Goal: Find specific page/section: Find specific page/section

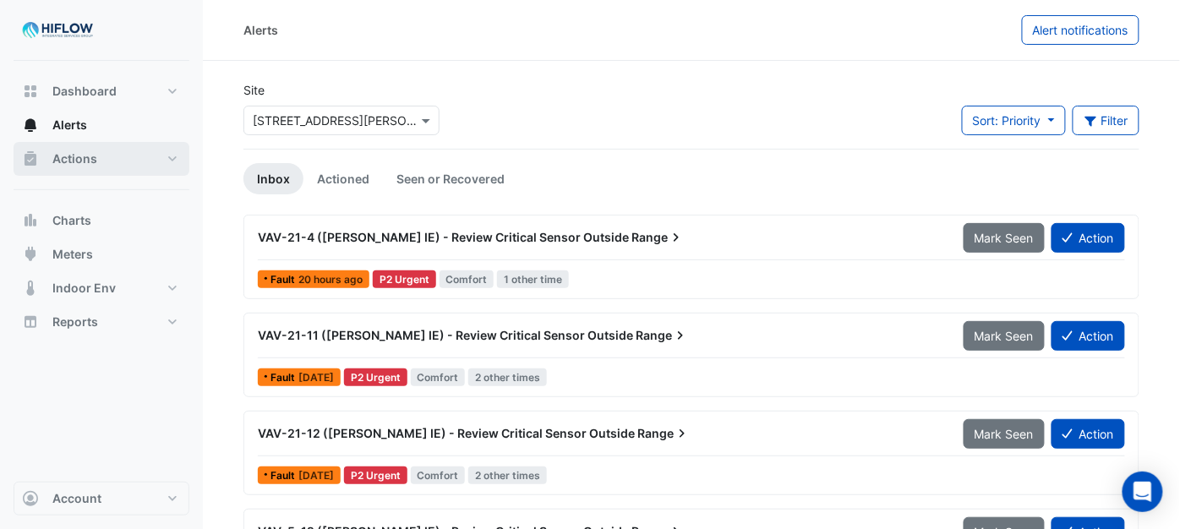
click at [106, 150] on button "Actions" at bounding box center [102, 159] width 176 height 34
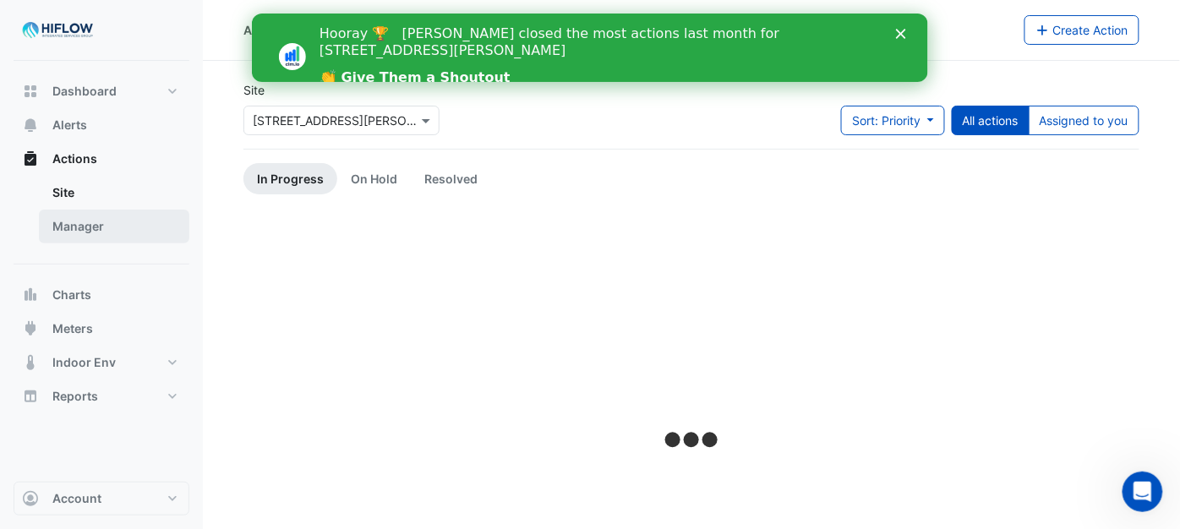
click at [70, 218] on link "Manager" at bounding box center [114, 227] width 150 height 34
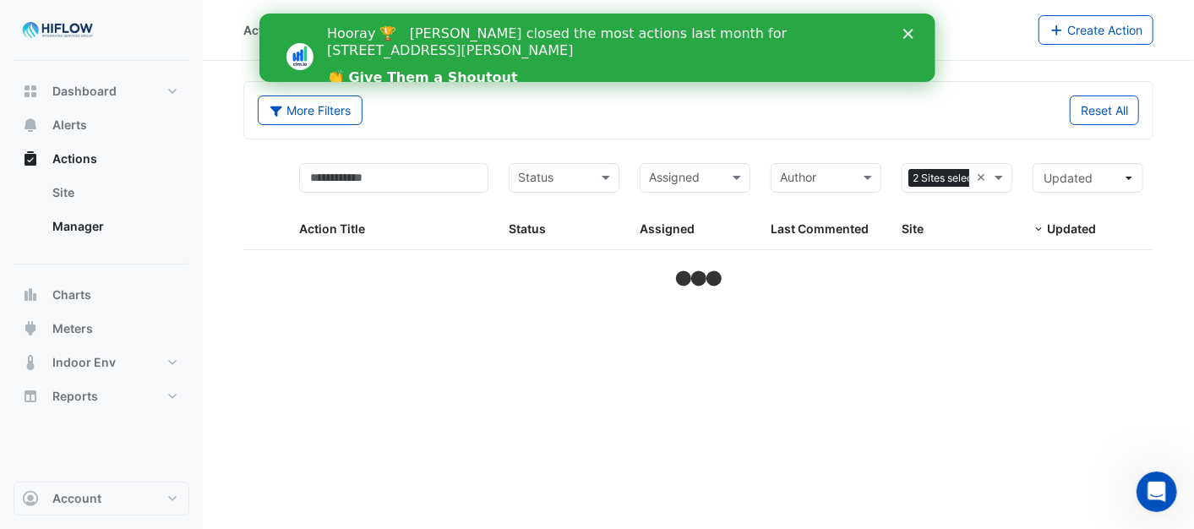
select select "***"
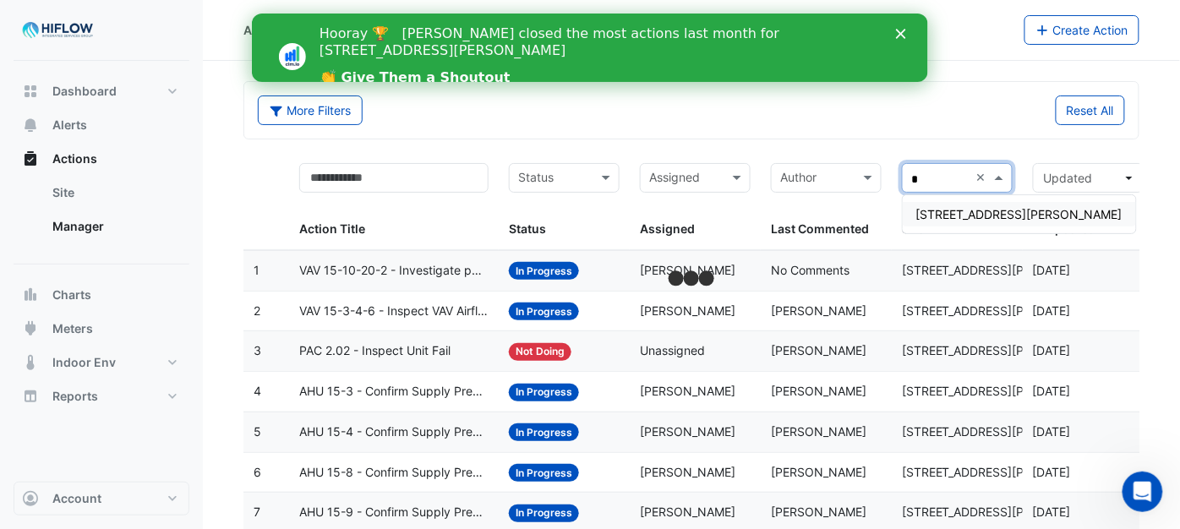
type input "**"
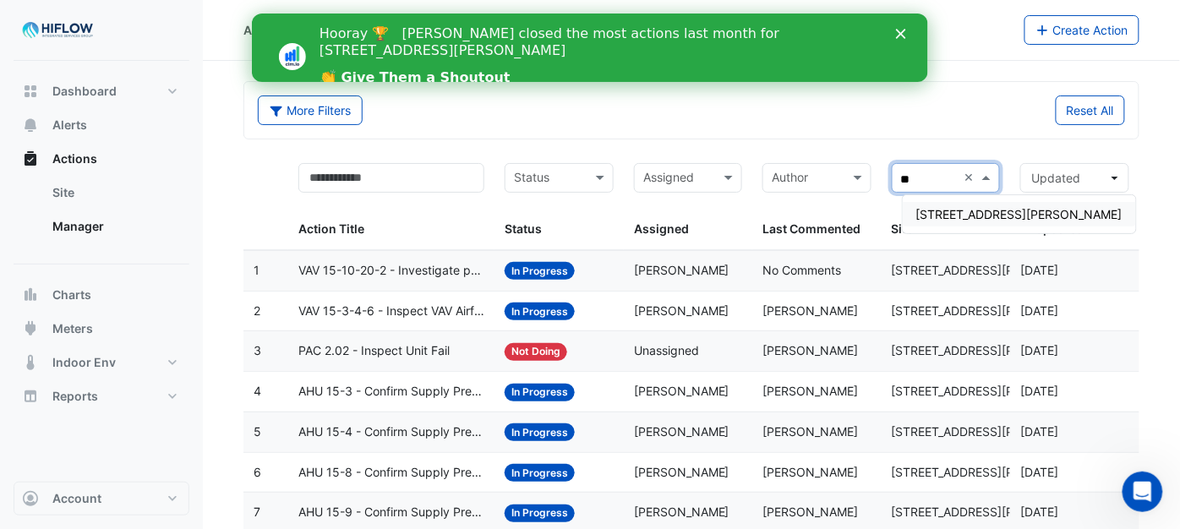
click at [949, 215] on span "[STREET_ADDRESS][PERSON_NAME]" at bounding box center [1019, 214] width 206 height 14
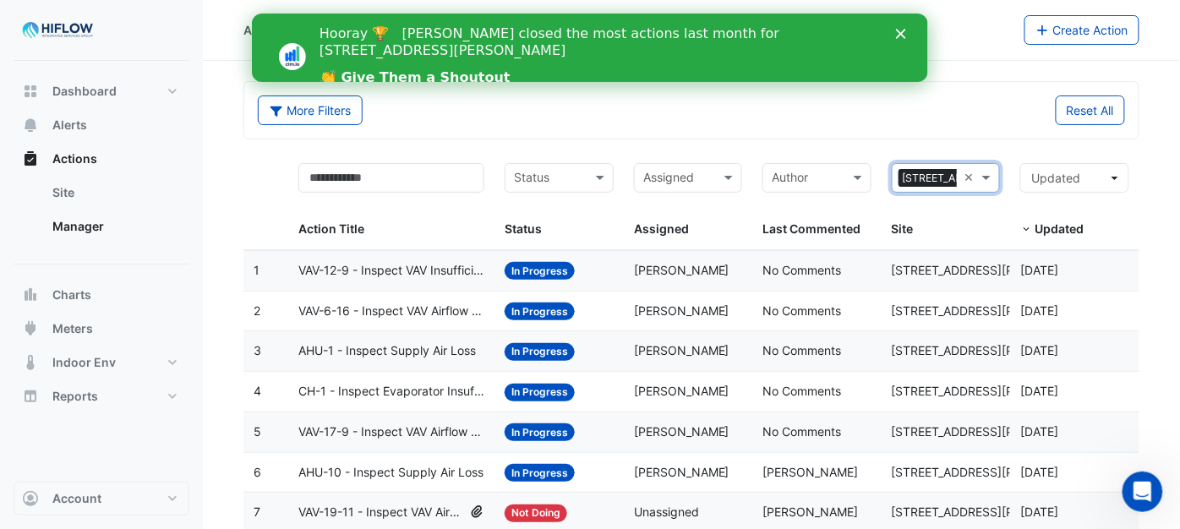
click at [896, 31] on icon "Close" at bounding box center [900, 34] width 10 height 10
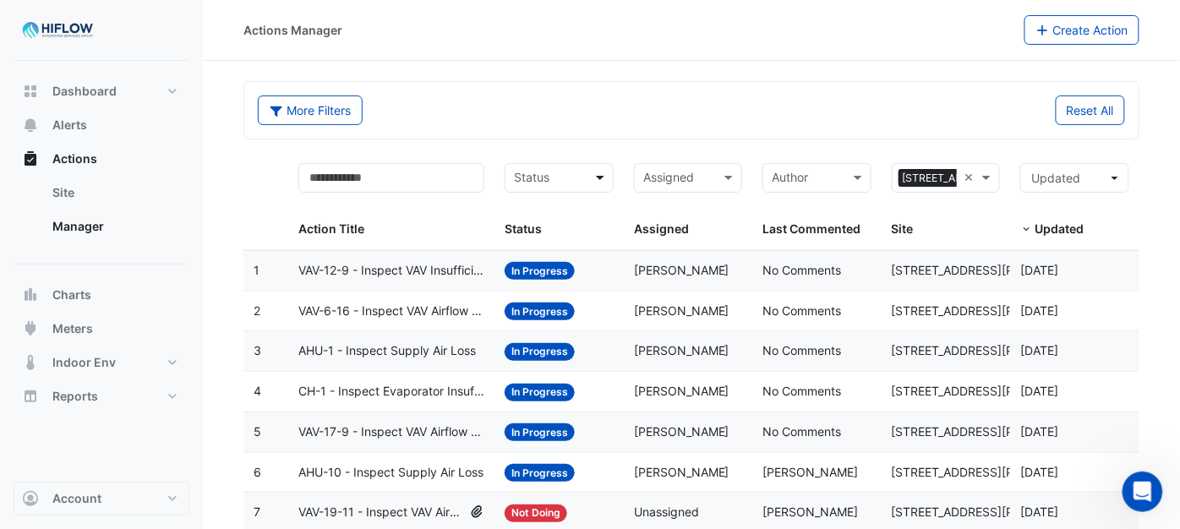
click at [597, 179] on span at bounding box center [602, 177] width 21 height 19
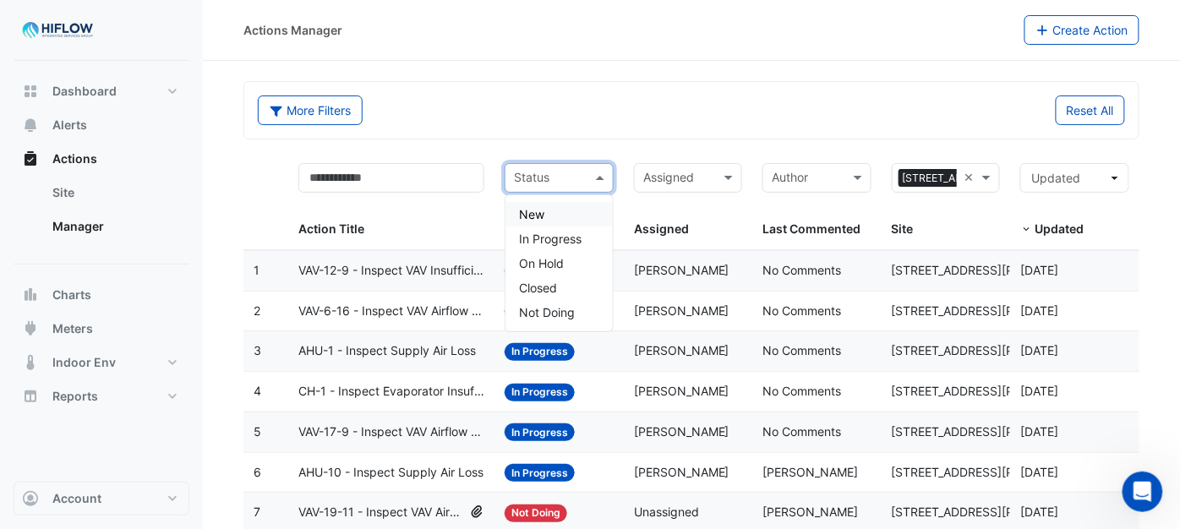
click at [559, 207] on div "New" at bounding box center [558, 214] width 107 height 25
click at [601, 179] on span at bounding box center [602, 177] width 21 height 19
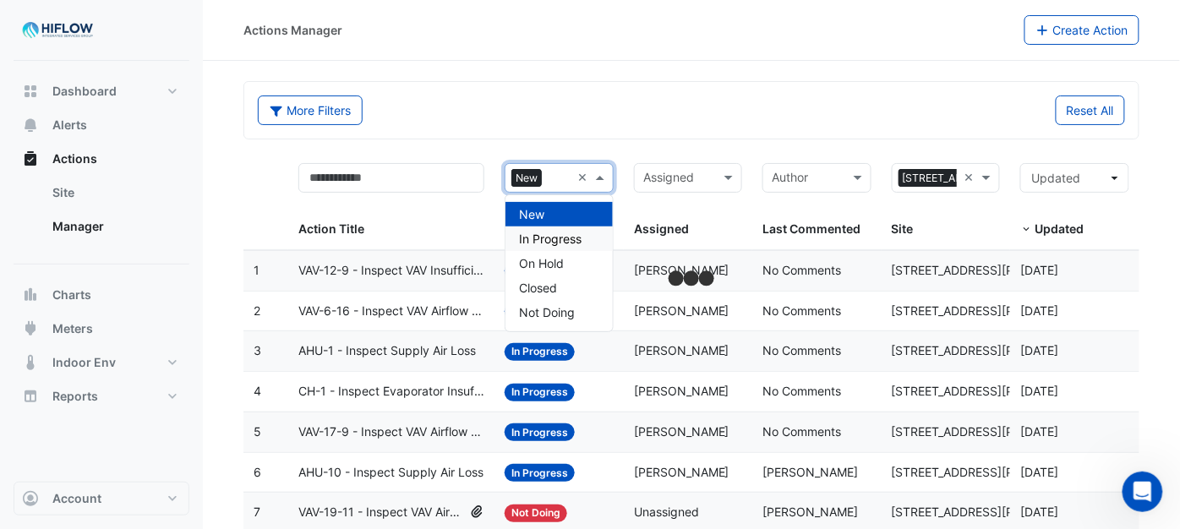
click at [560, 232] on span "In Progress" at bounding box center [550, 239] width 63 height 14
click at [597, 172] on span at bounding box center [602, 177] width 21 height 19
click at [541, 257] on span "On Hold" at bounding box center [541, 263] width 45 height 14
